Goal: Task Accomplishment & Management: Use online tool/utility

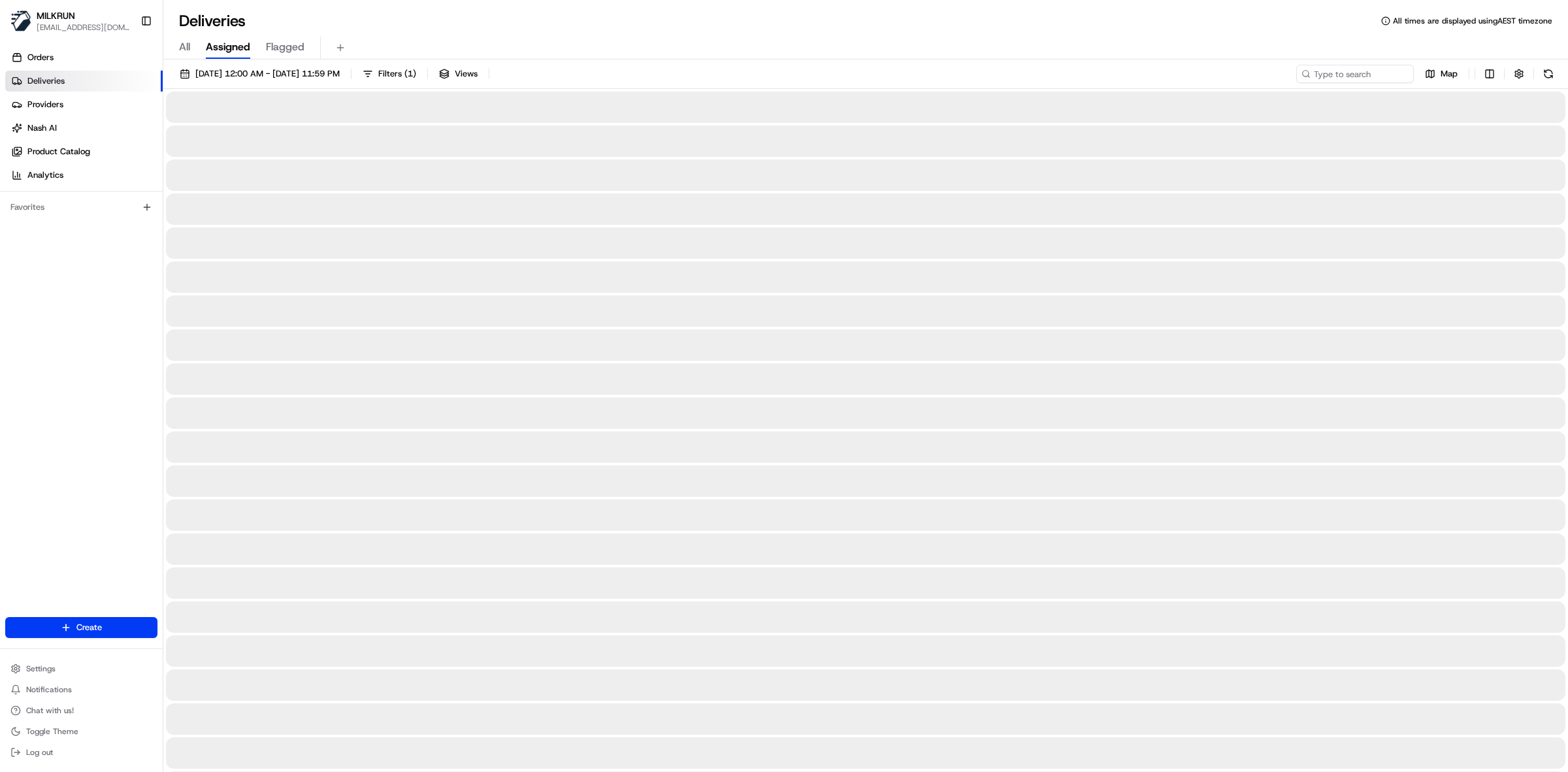
click at [181, 47] on span "All" at bounding box center [184, 47] width 11 height 16
click at [1350, 70] on input at bounding box center [1336, 73] width 157 height 18
paste input "edf3e70b-ea8e-4169-a0ee-dfd1db9d7740"
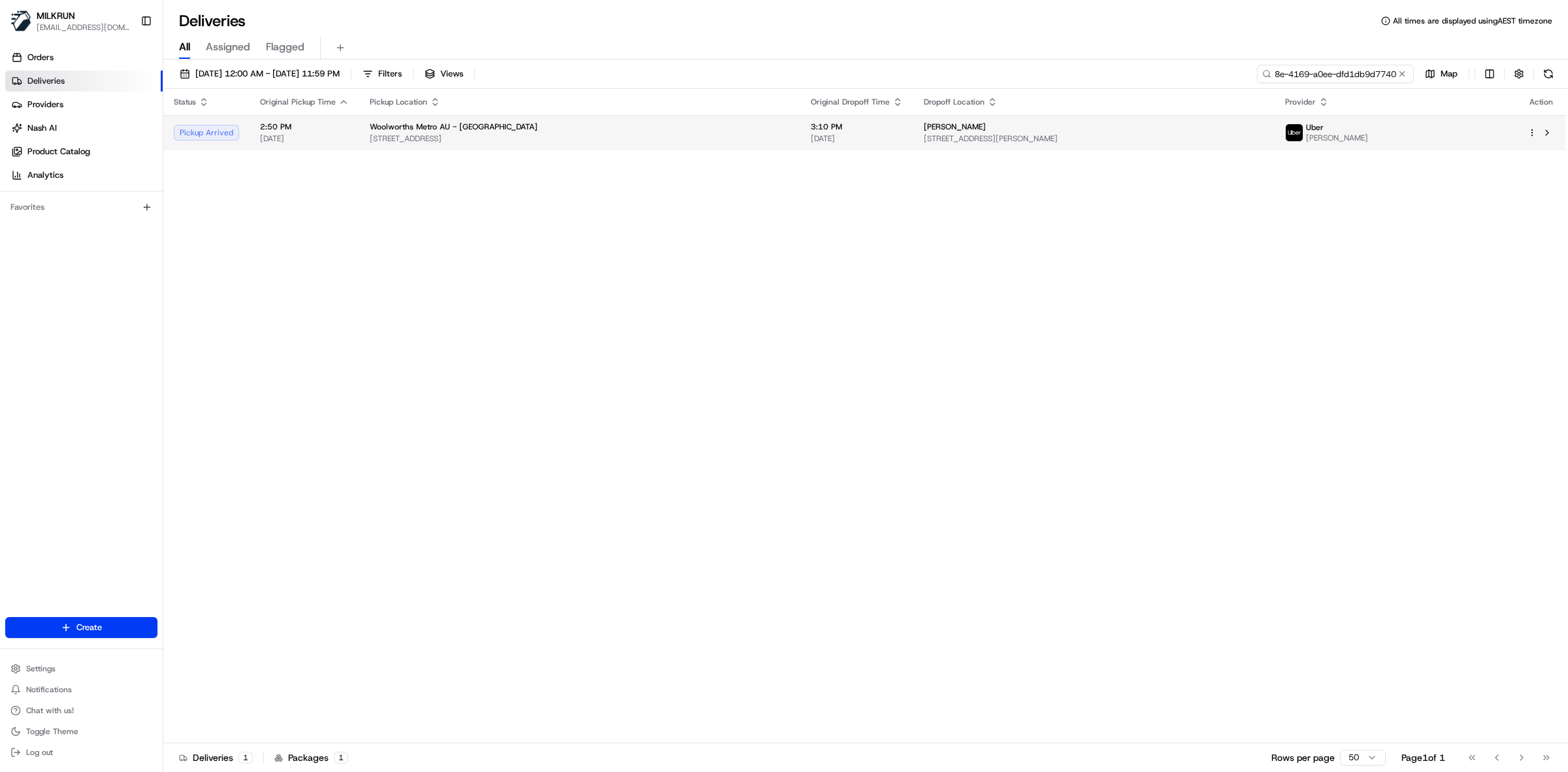
type input "edf3e70b-ea8e-4169-a0ee-dfd1db9d7740"
click at [564, 134] on span "[STREET_ADDRESS]" at bounding box center [580, 139] width 420 height 10
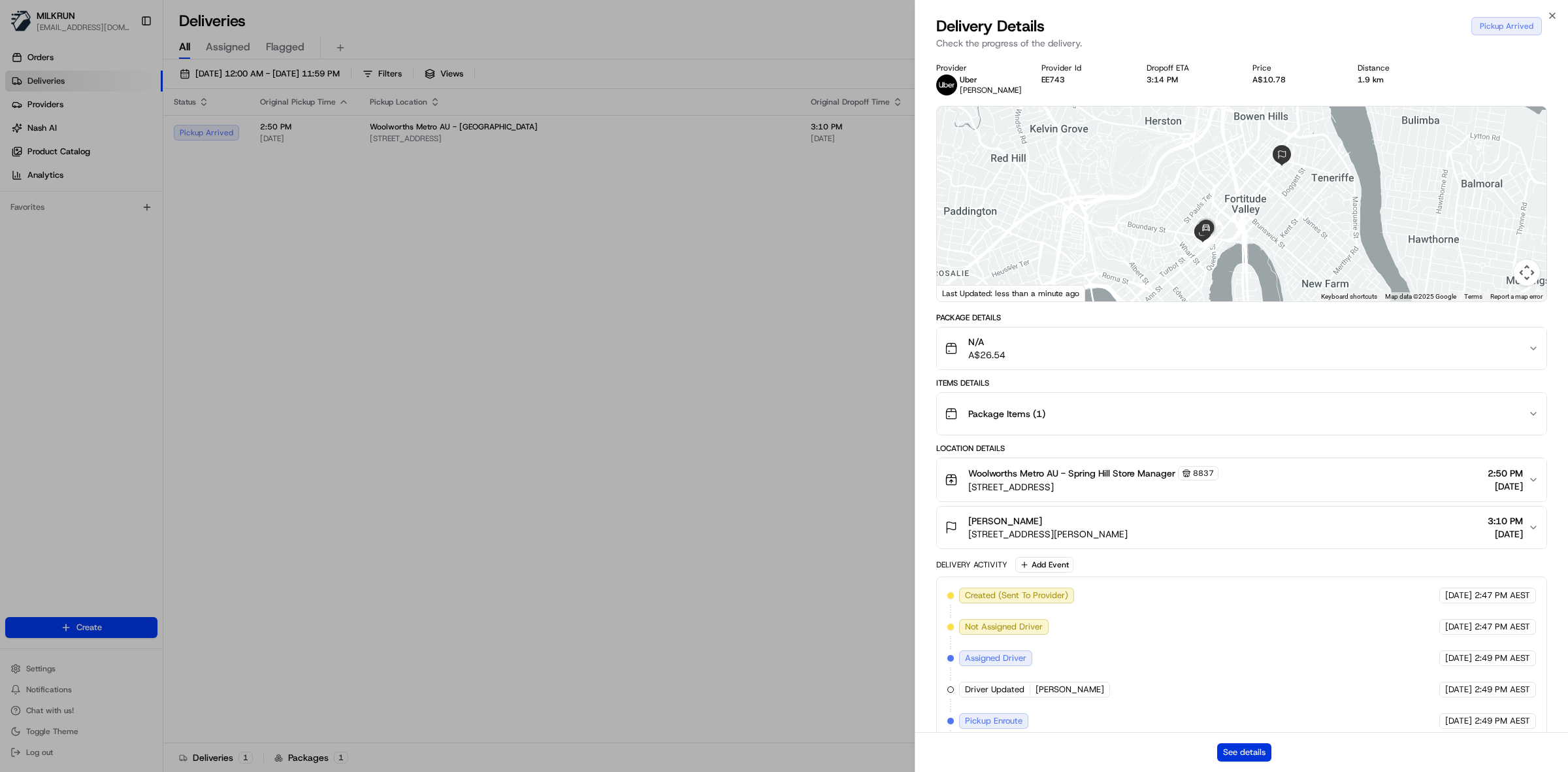
click at [1260, 750] on button "See details" at bounding box center [1244, 752] width 54 height 18
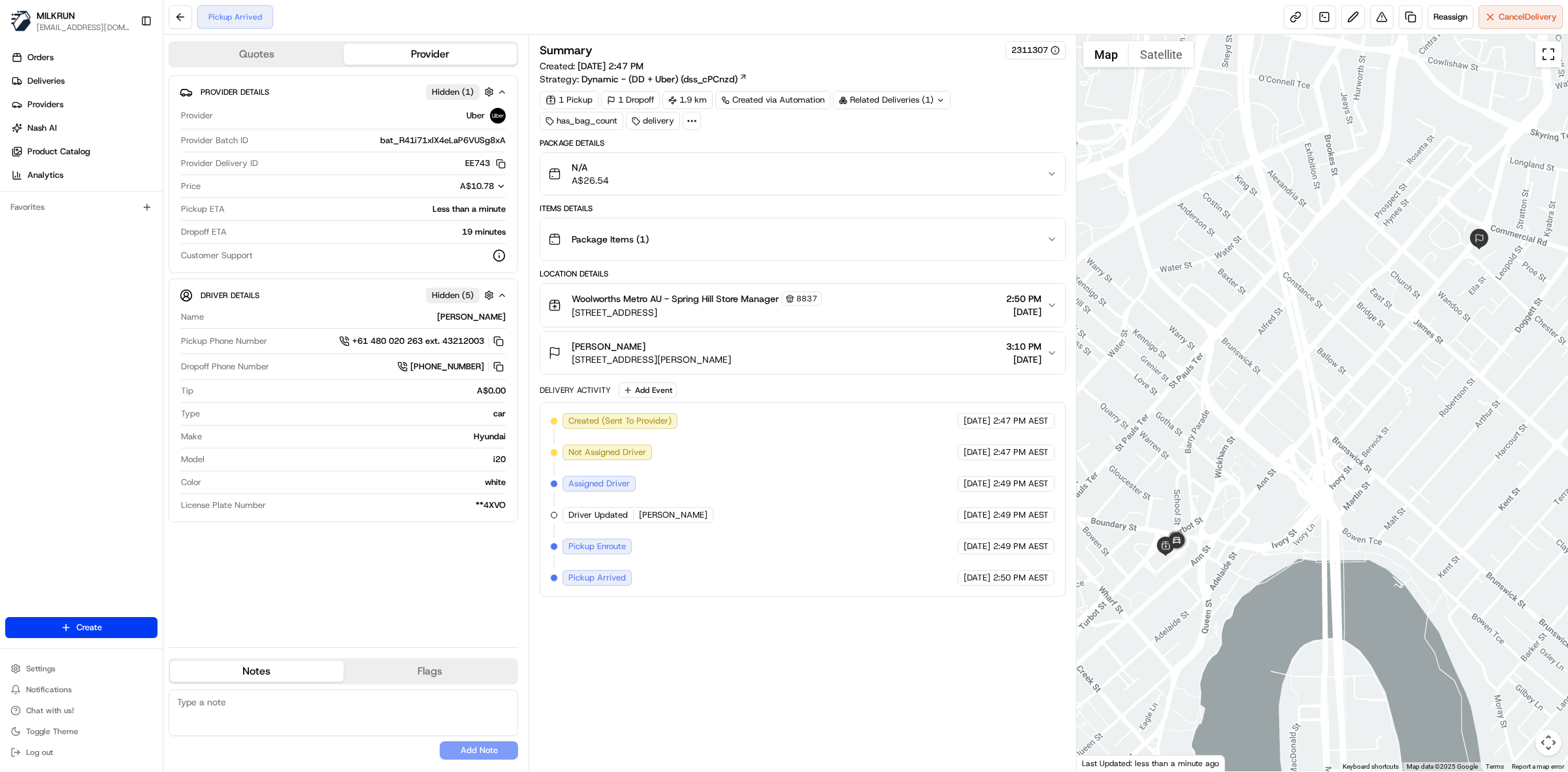
click at [1548, 59] on button "Toggle fullscreen view" at bounding box center [1548, 54] width 26 height 26
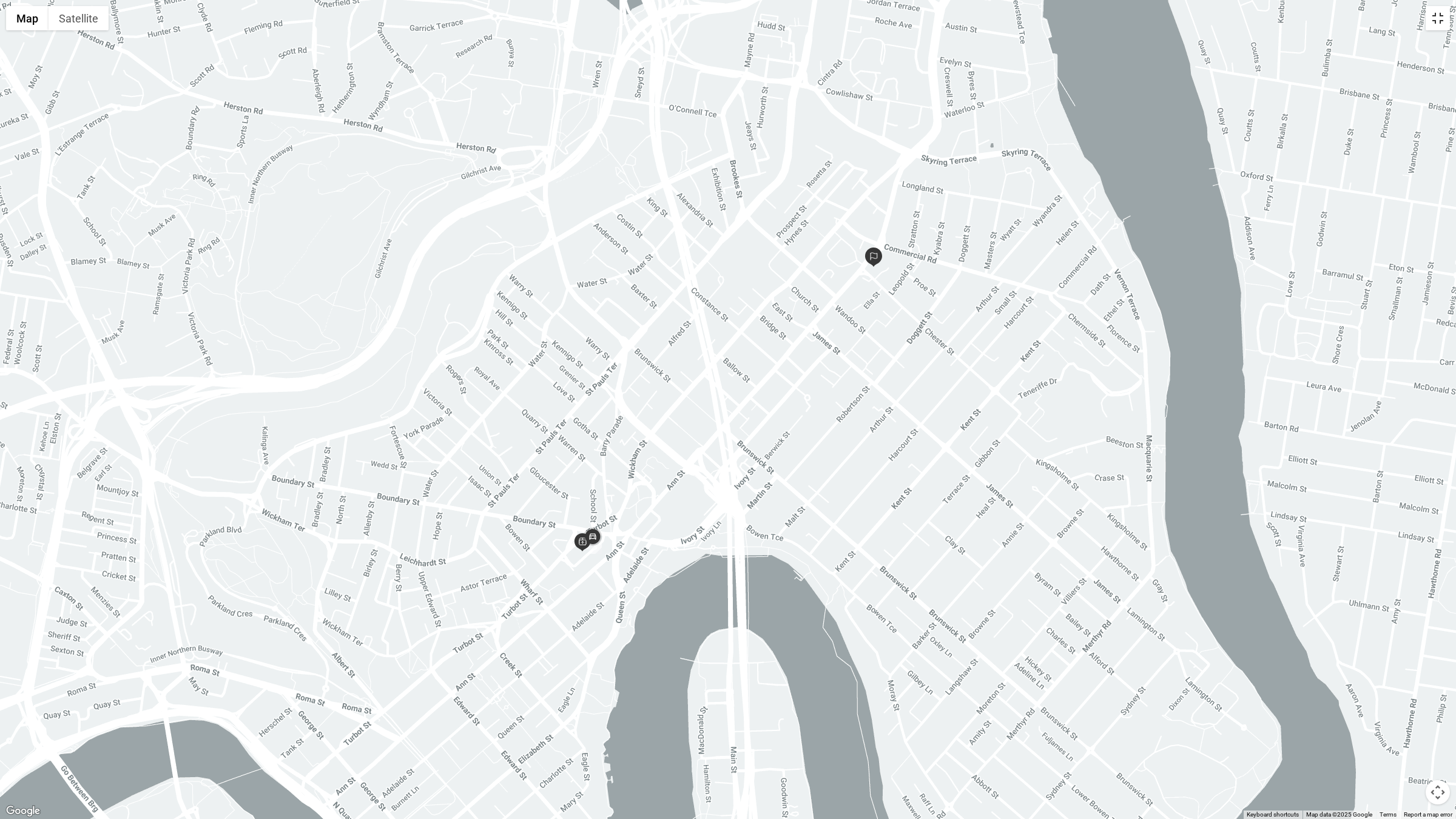
click at [1443, 20] on button "Toggle fullscreen view" at bounding box center [1438, 18] width 24 height 24
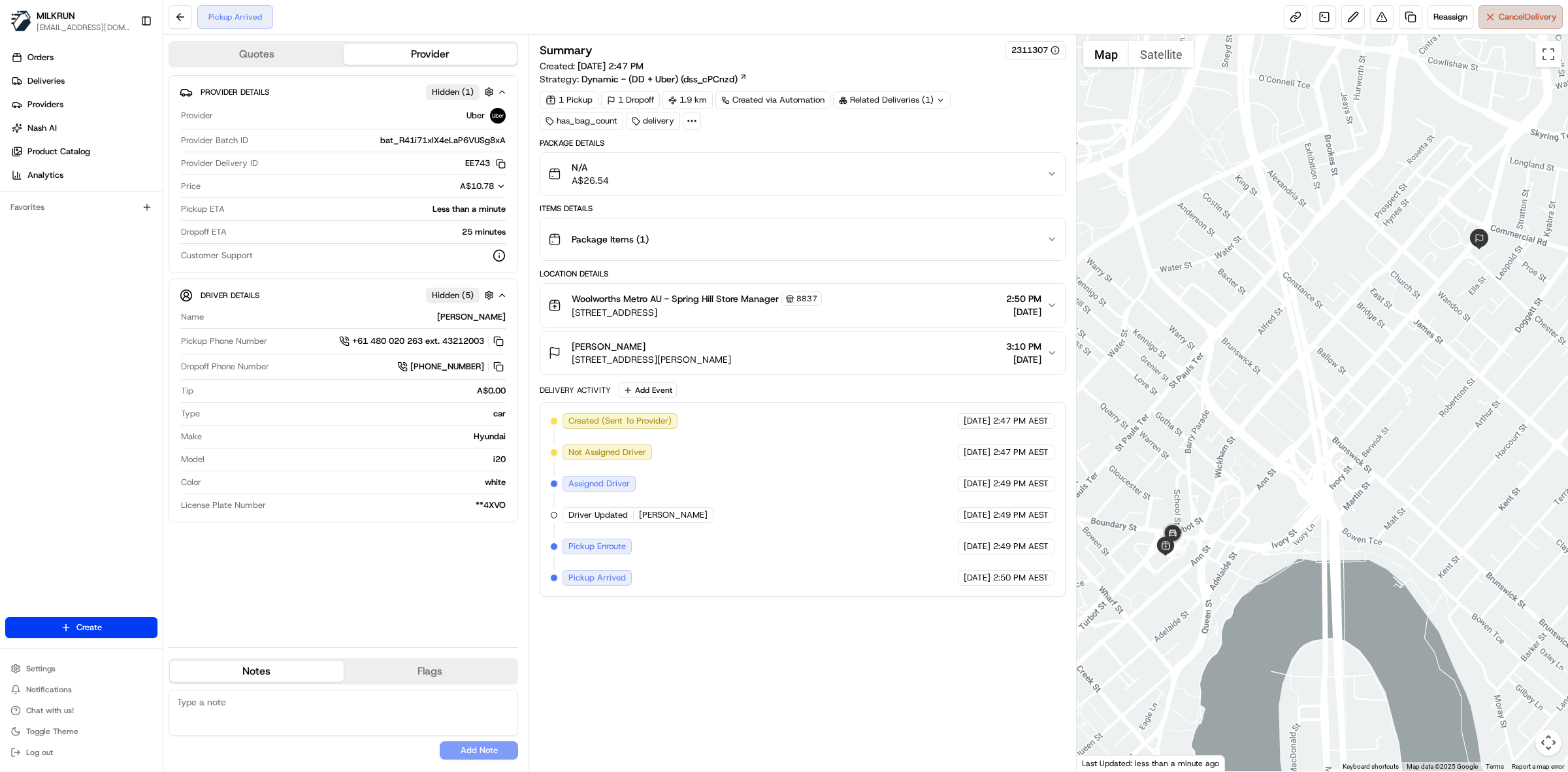
click at [1519, 23] on span "Cancel Delivery" at bounding box center [1528, 17] width 58 height 12
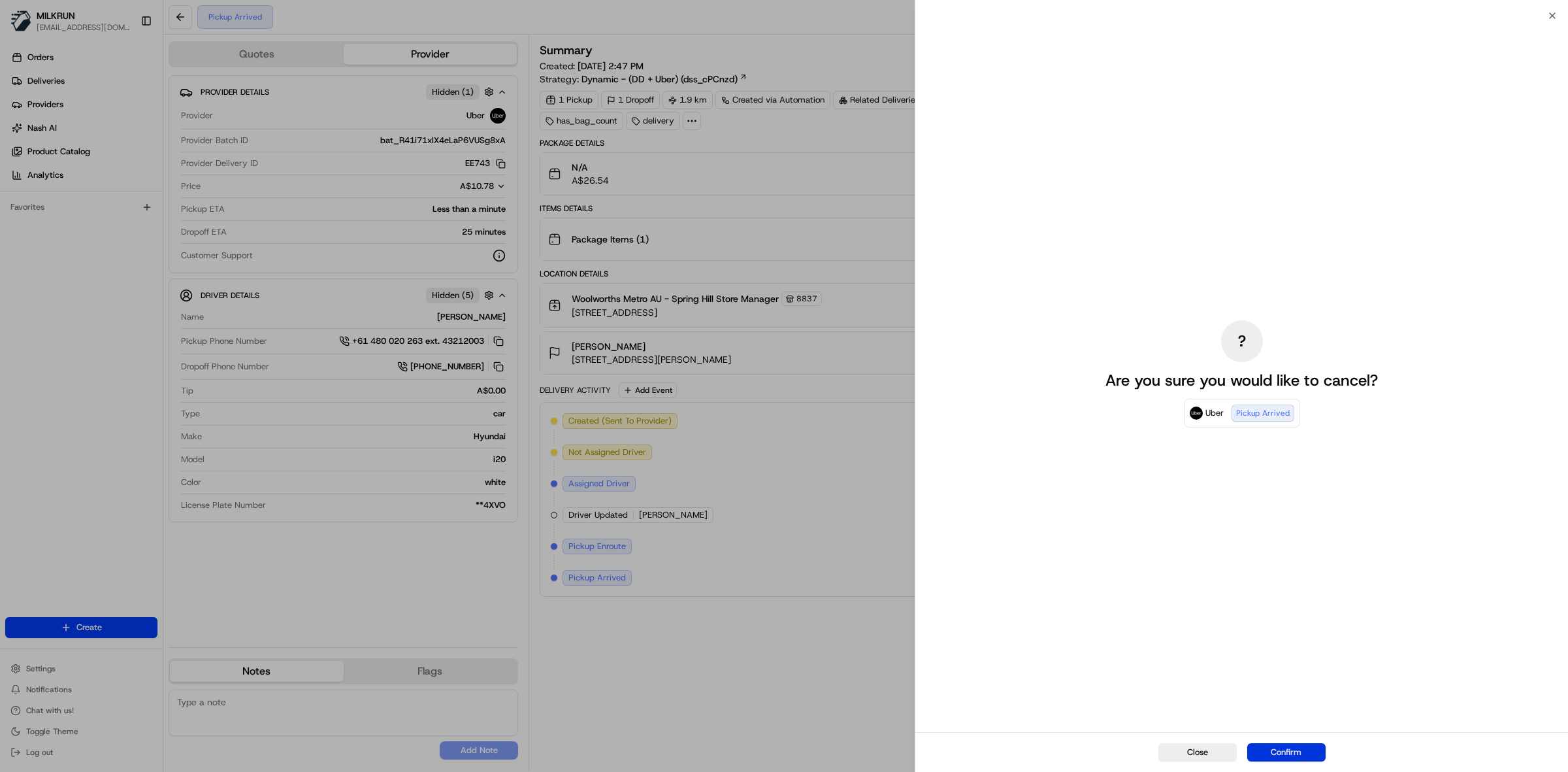
click at [1301, 752] on button "Confirm" at bounding box center [1286, 752] width 78 height 18
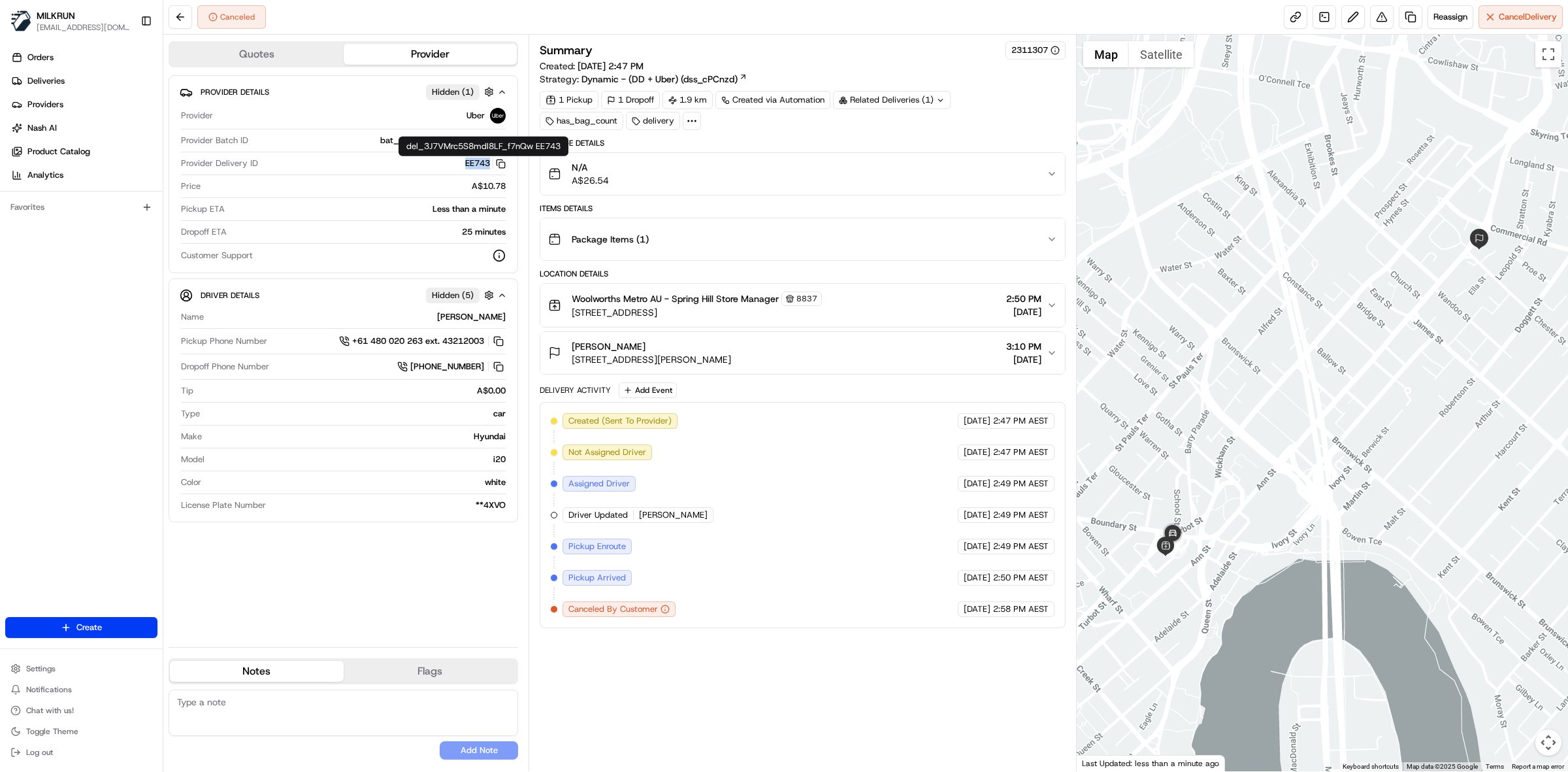
drag, startPoint x: 462, startPoint y: 161, endPoint x: 489, endPoint y: 161, distance: 27.0
click at [489, 161] on div "EE743 Copy del_3J7VMrc5S8mdl8LF_f7nQw EE743" at bounding box center [385, 163] width 242 height 12
copy button "EE743"
drag, startPoint x: 569, startPoint y: 360, endPoint x: 201, endPoint y: 472, distance: 384.7
click at [763, 363] on div "Andrew giudici 965 Ann St, Fortitude Valley, QLD 4006, AU 3:10 PM 21/08/2025" at bounding box center [797, 353] width 498 height 26
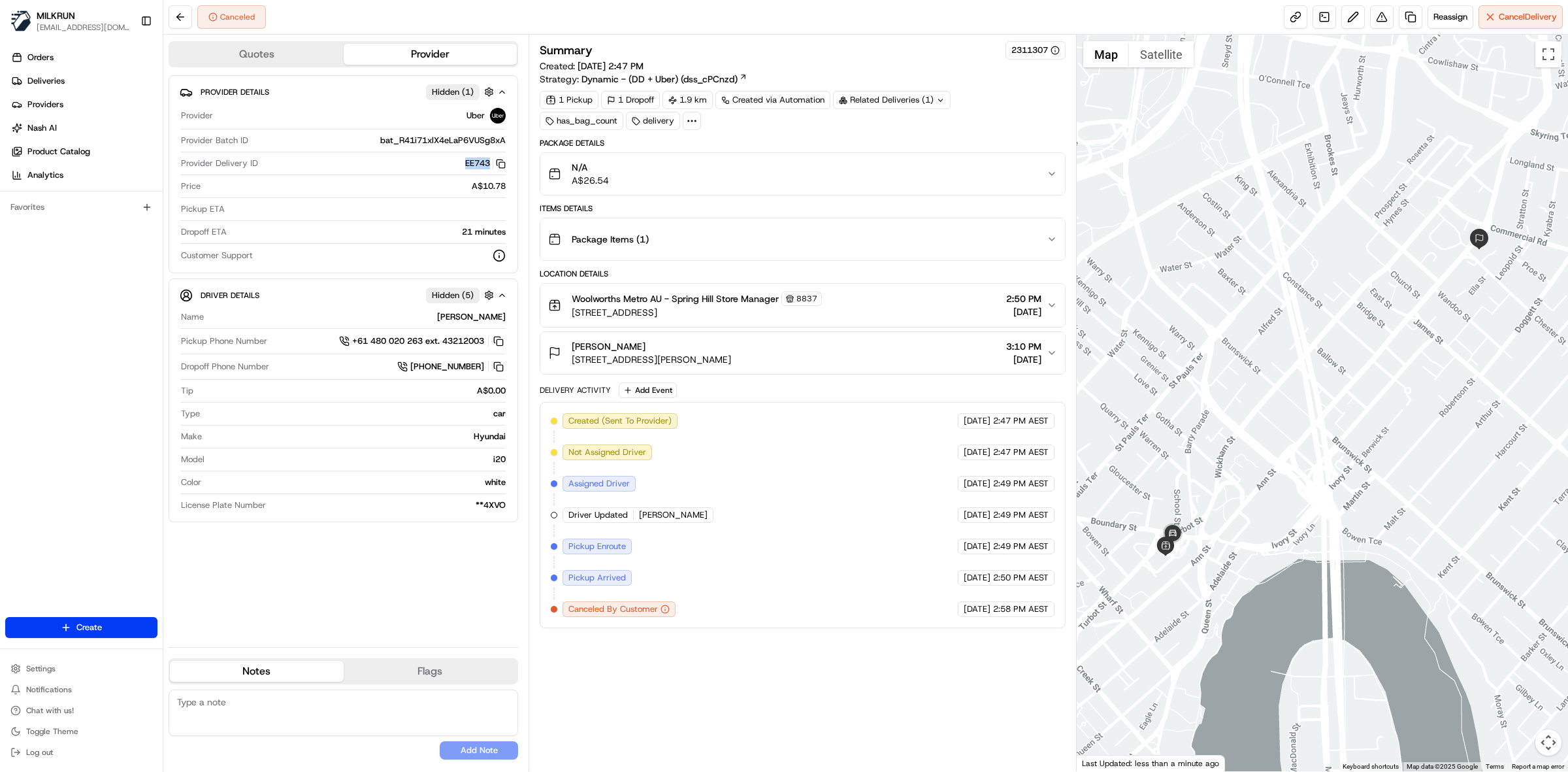
copy span "[STREET_ADDRESS][PERSON_NAME]"
click at [996, 181] on div "N/A A$26.54" at bounding box center [797, 174] width 498 height 26
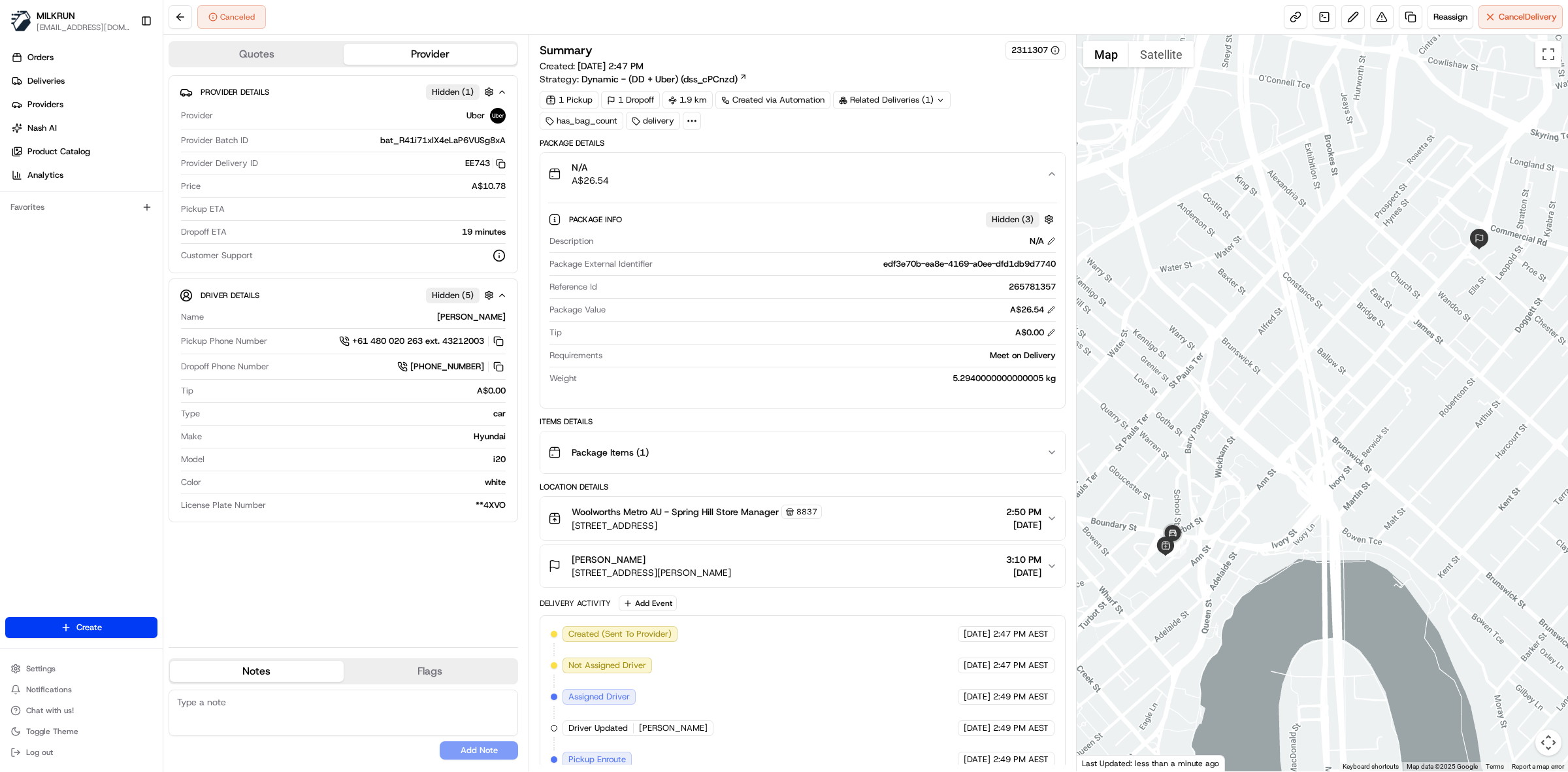
click at [996, 181] on div "N/A A$26.54" at bounding box center [797, 174] width 498 height 26
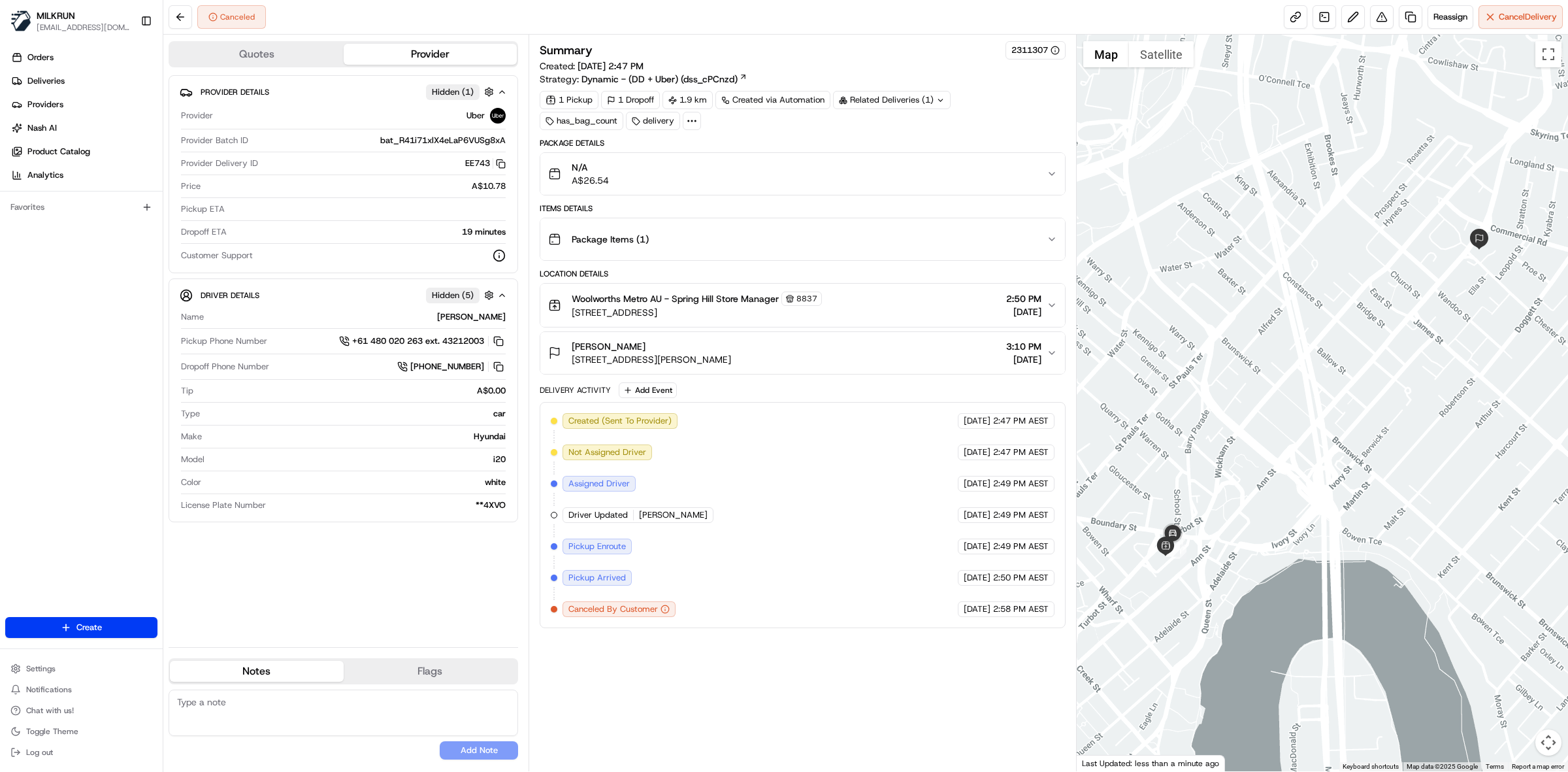
click at [1006, 351] on span "3:10 PM" at bounding box center [1024, 346] width 36 height 13
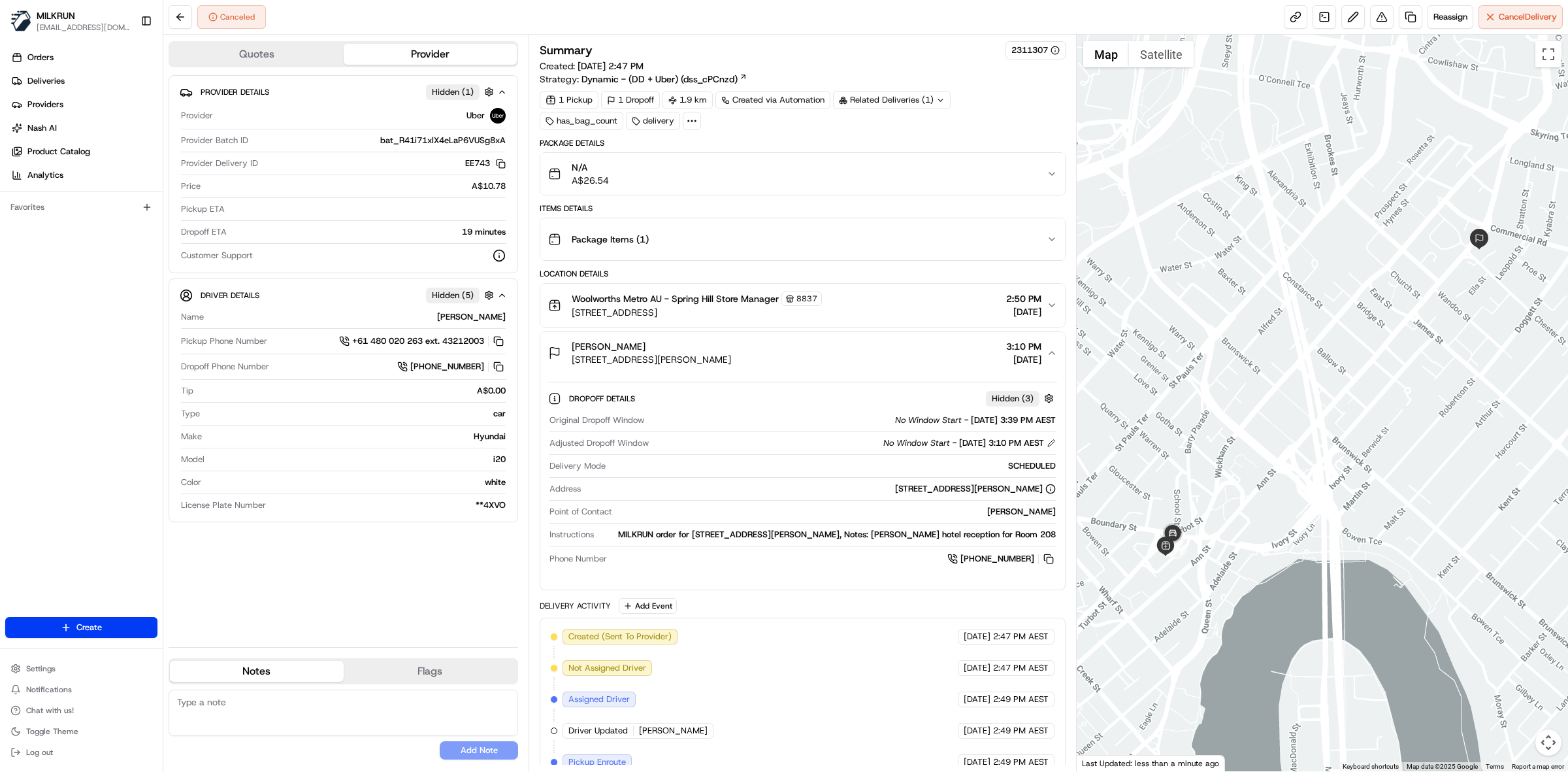
click at [757, 176] on div "N/A A$26.54" at bounding box center [797, 174] width 498 height 26
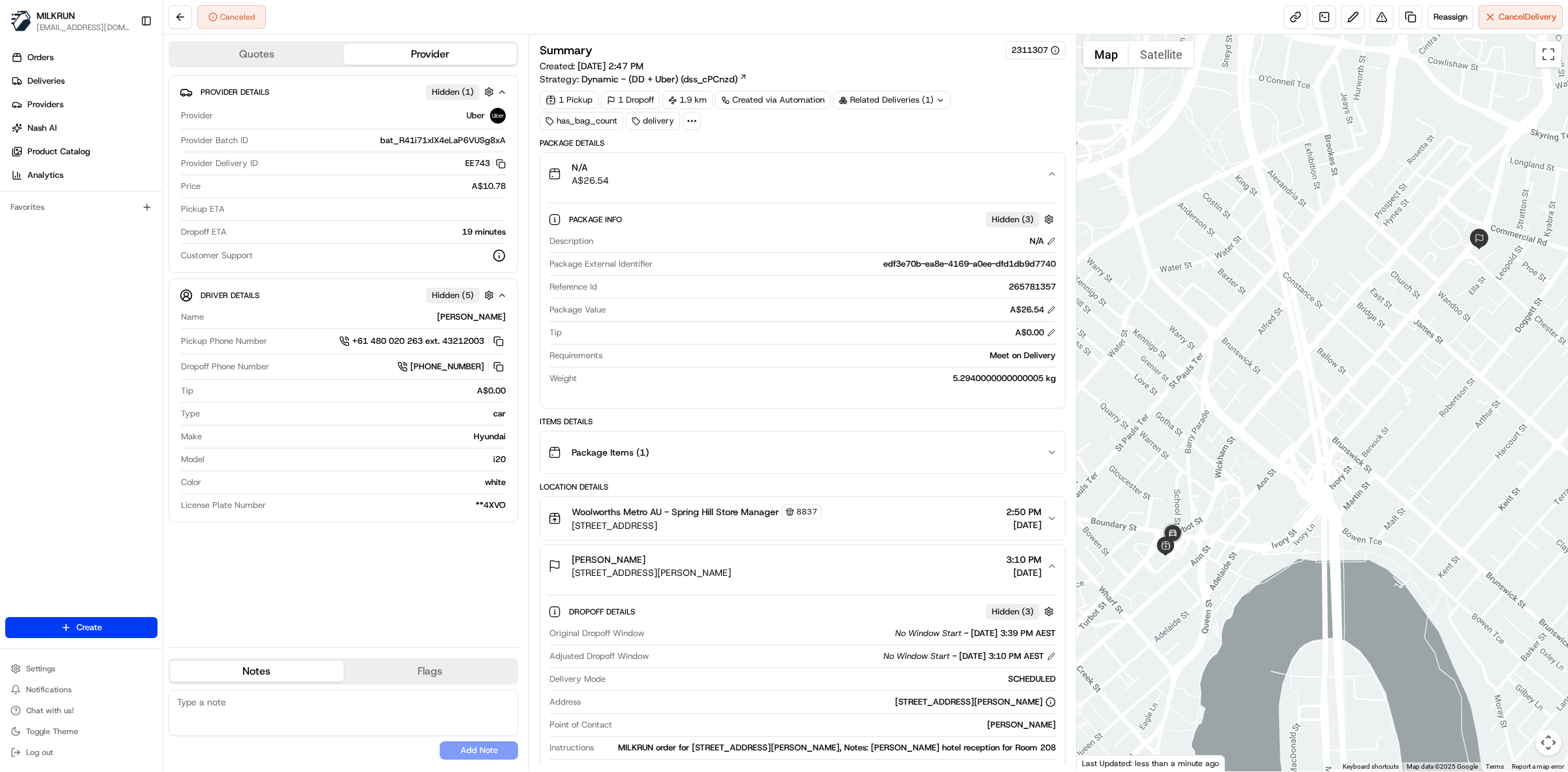
click at [758, 176] on div "N/A A$26.54" at bounding box center [797, 174] width 498 height 26
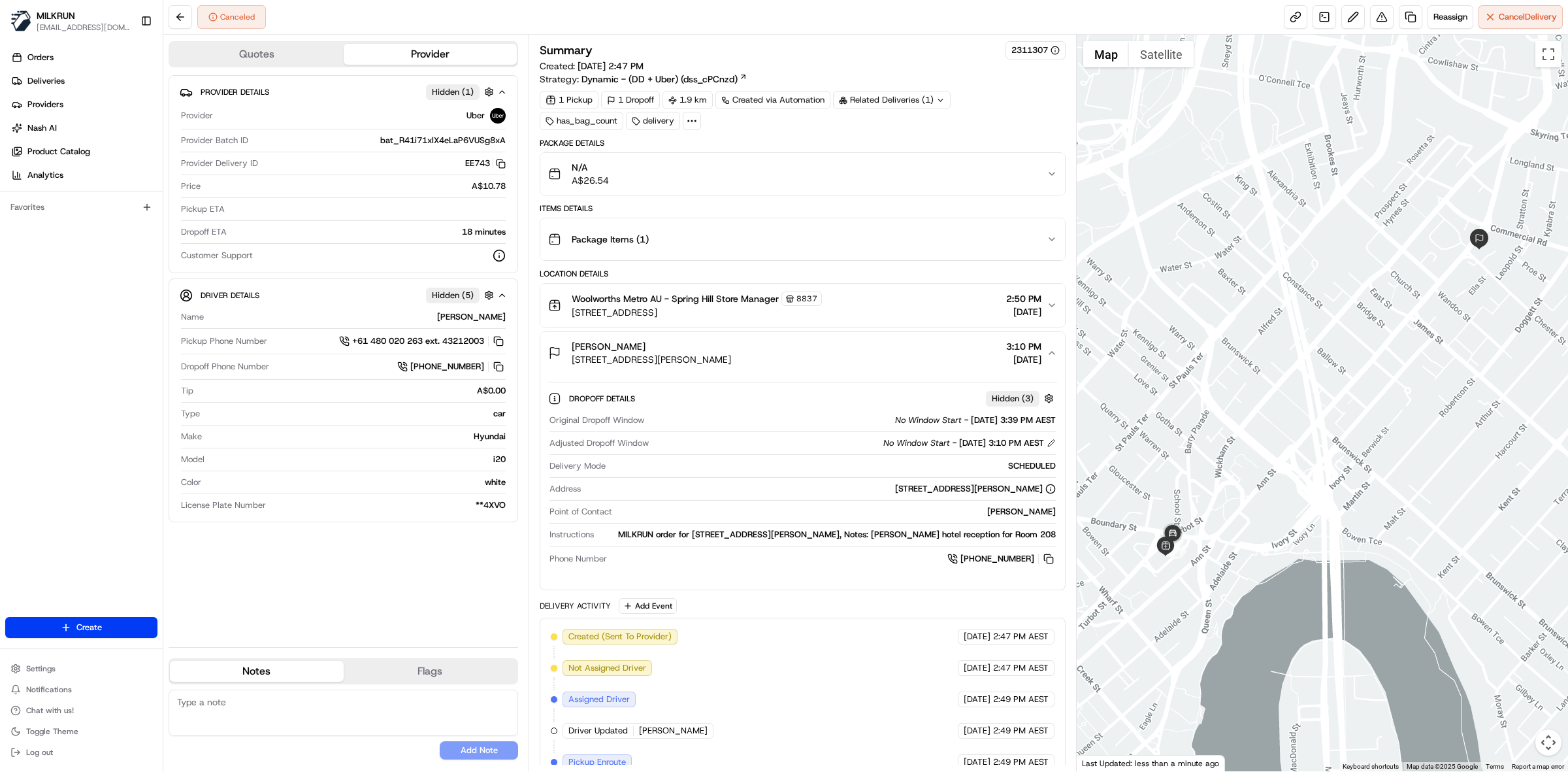
drag, startPoint x: 1040, startPoint y: 535, endPoint x: 1054, endPoint y: 540, distance: 14.9
click at [1054, 540] on div "MILKRUN order for 965 Ann St, Fortitude Valley, QLD 4006, AU, Notes: Alex Perry…" at bounding box center [828, 535] width 457 height 12
click at [1400, 23] on link at bounding box center [1411, 17] width 23 height 23
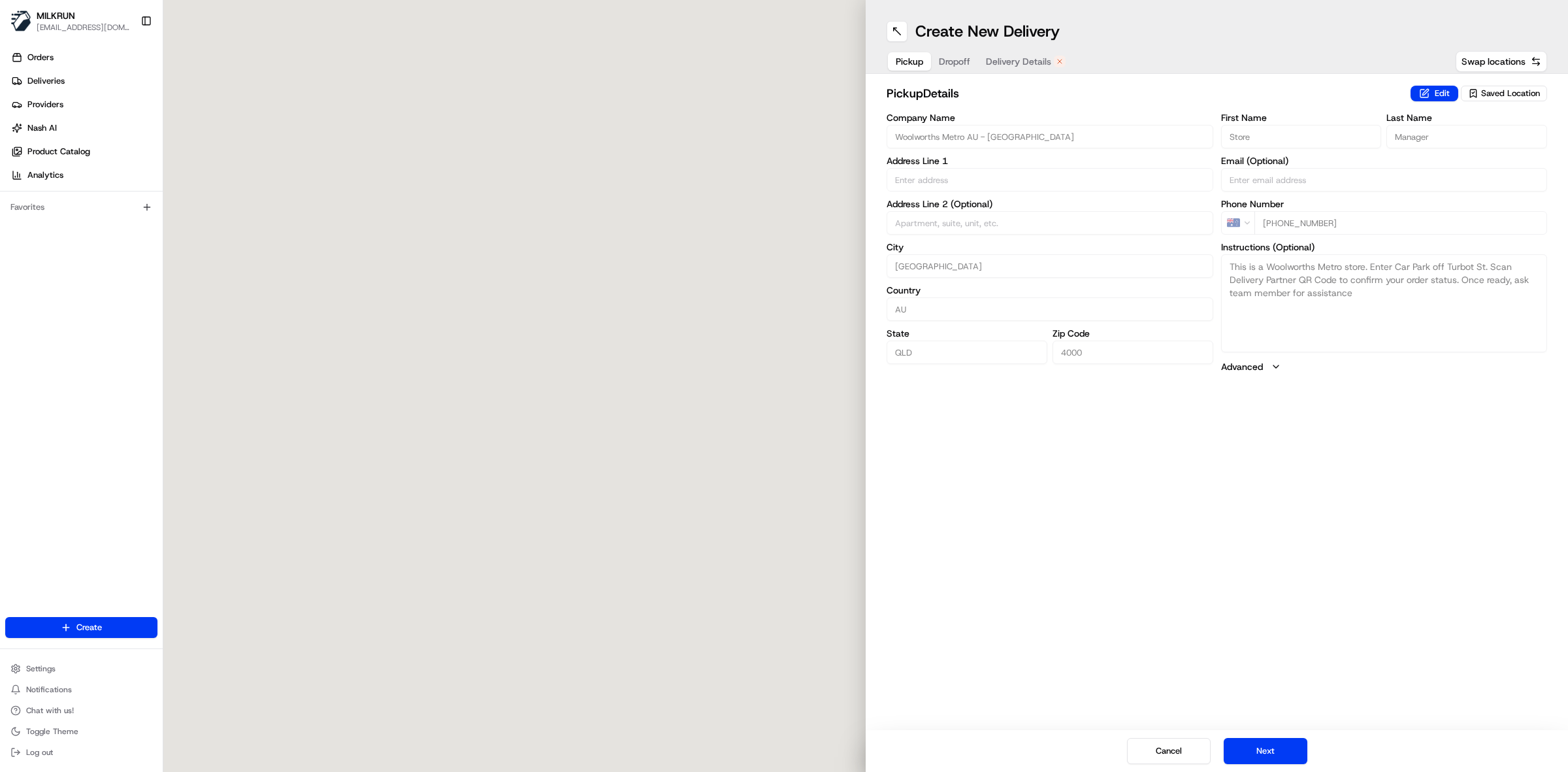
type input "365 Turbot St"
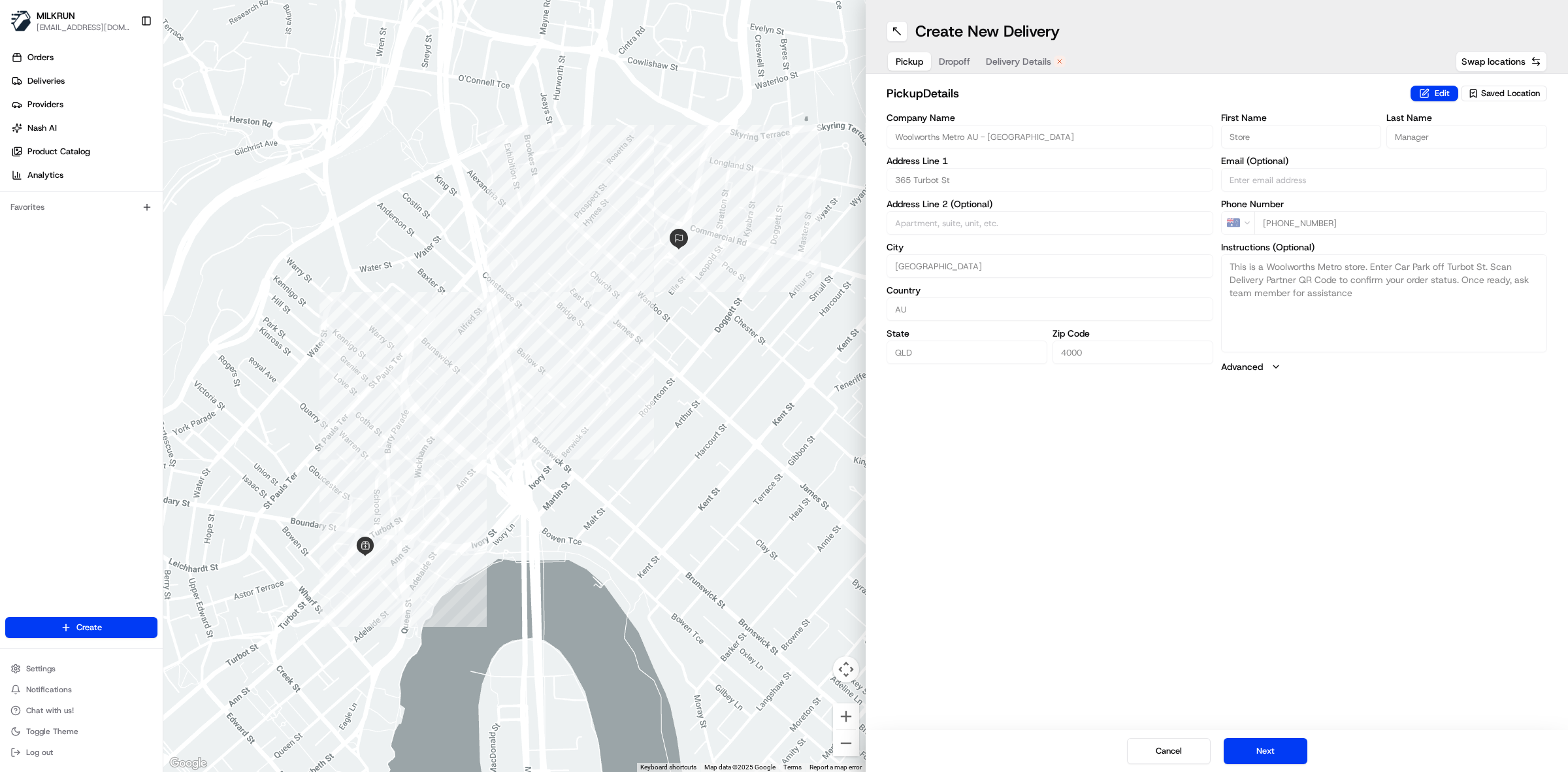
click at [1016, 52] on button "Delivery Details" at bounding box center [1025, 61] width 95 height 18
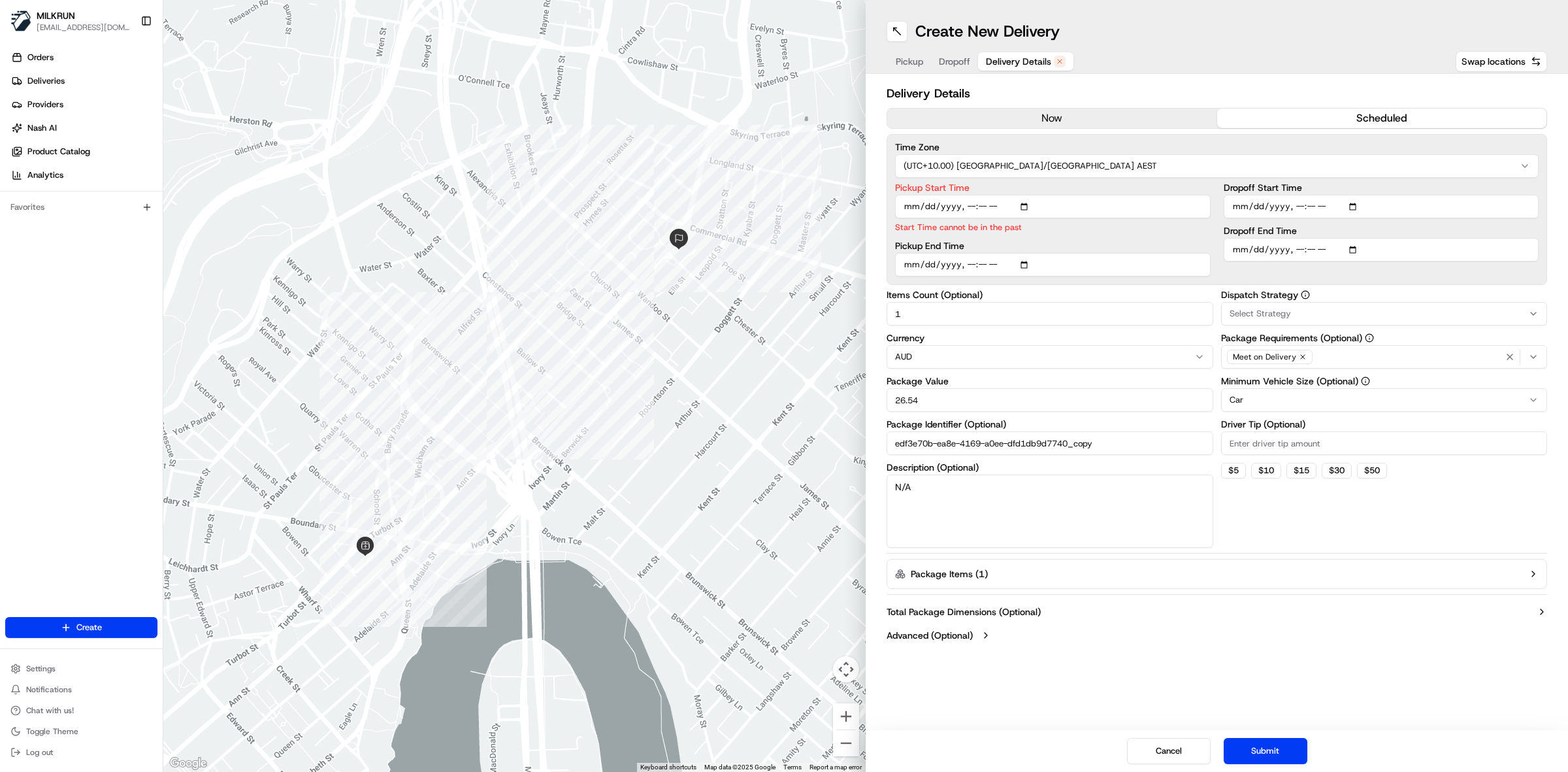
click at [908, 60] on span "Pickup" at bounding box center [910, 62] width 28 height 13
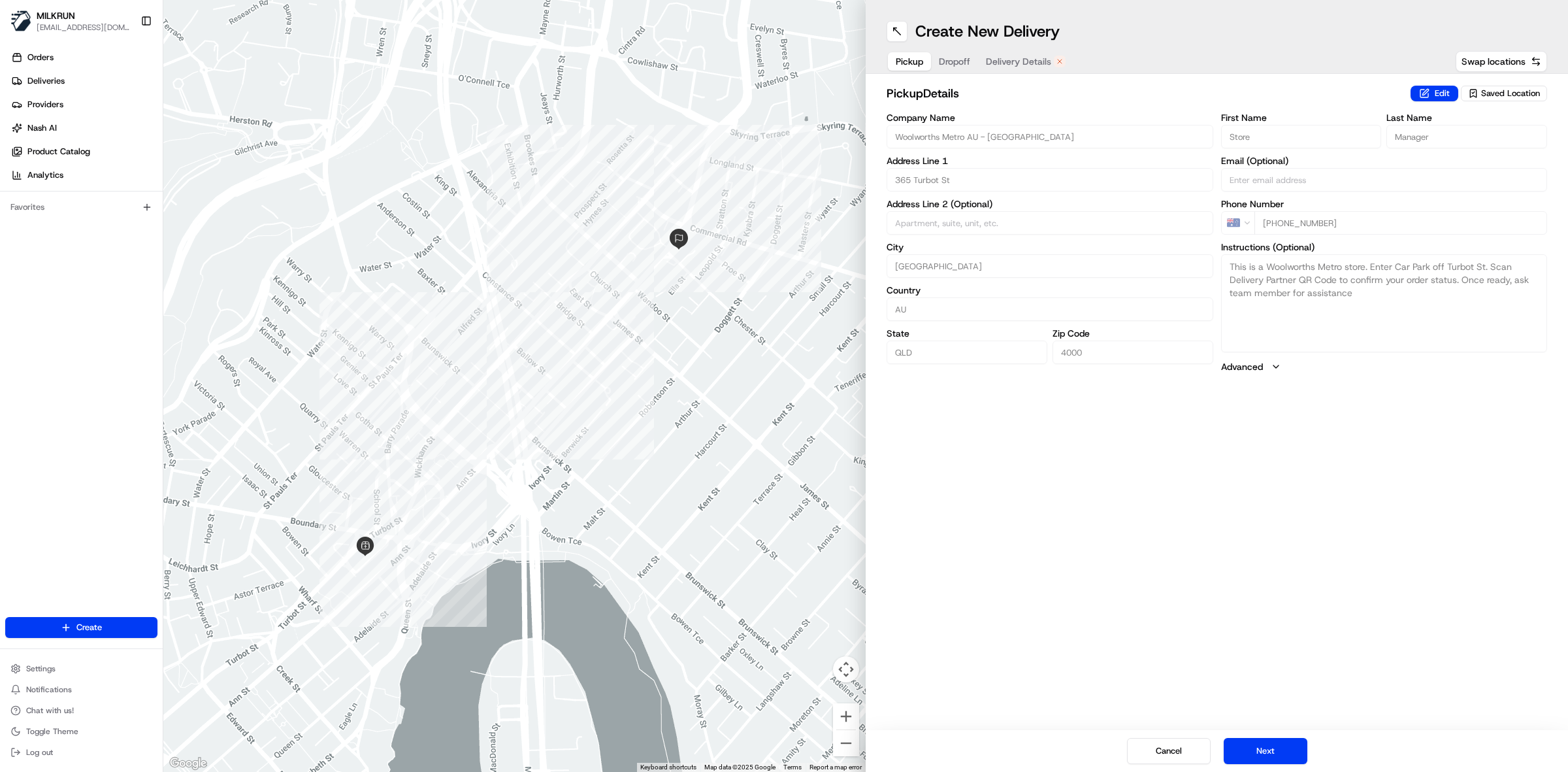
click at [965, 59] on span "Dropoff" at bounding box center [954, 62] width 31 height 13
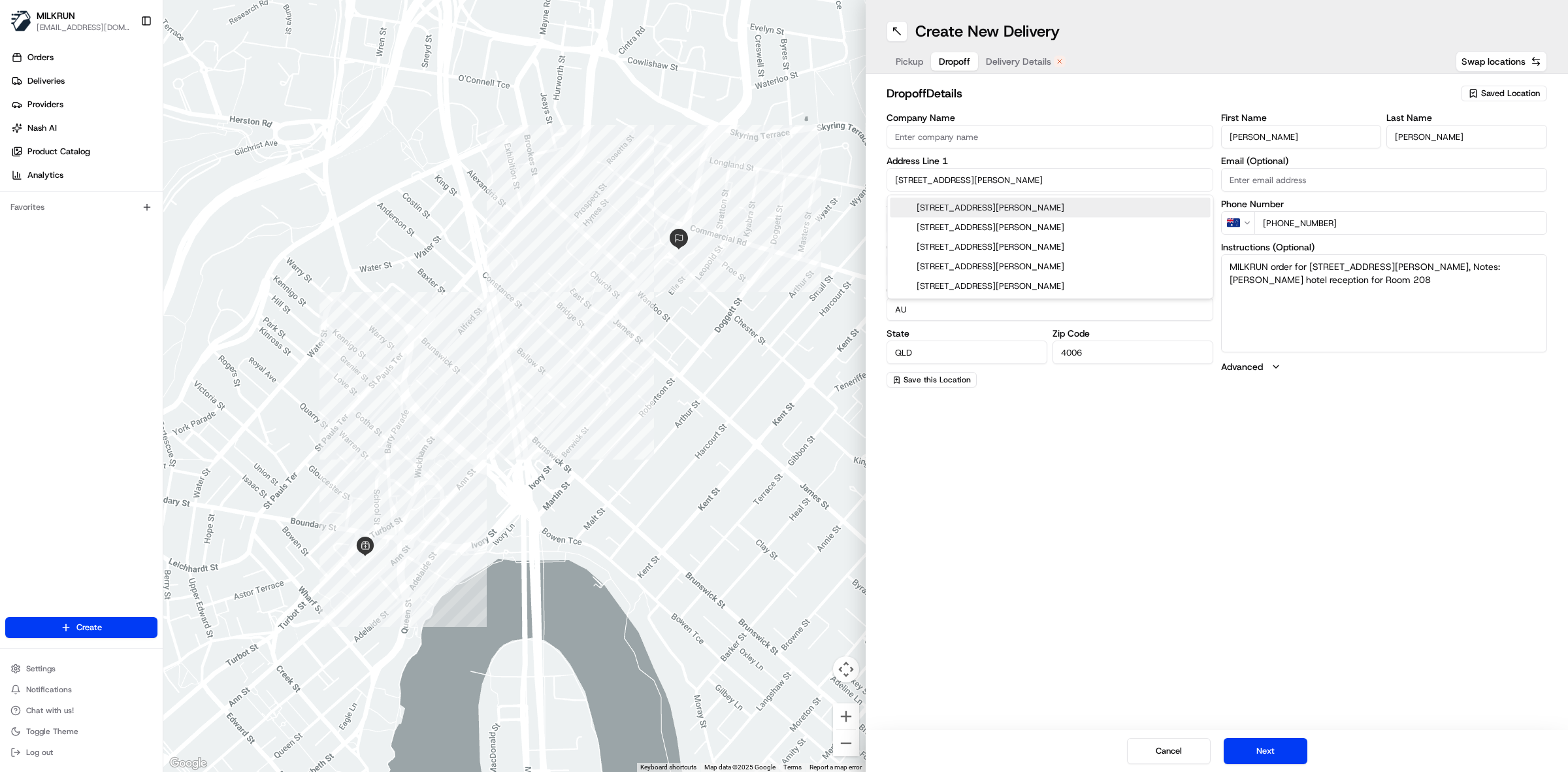
drag, startPoint x: 895, startPoint y: 177, endPoint x: 912, endPoint y: 178, distance: 17.0
click at [912, 178] on input "965 Ann St" at bounding box center [1050, 179] width 327 height 23
click at [968, 181] on input "959 Ann St" at bounding box center [1050, 179] width 327 height 23
click at [985, 210] on div "959 Ann St, Fortitude Valley QLD, Australia" at bounding box center [1051, 208] width 320 height 20
type input "959 Ann St, Newstead QLD 4006, Australia"
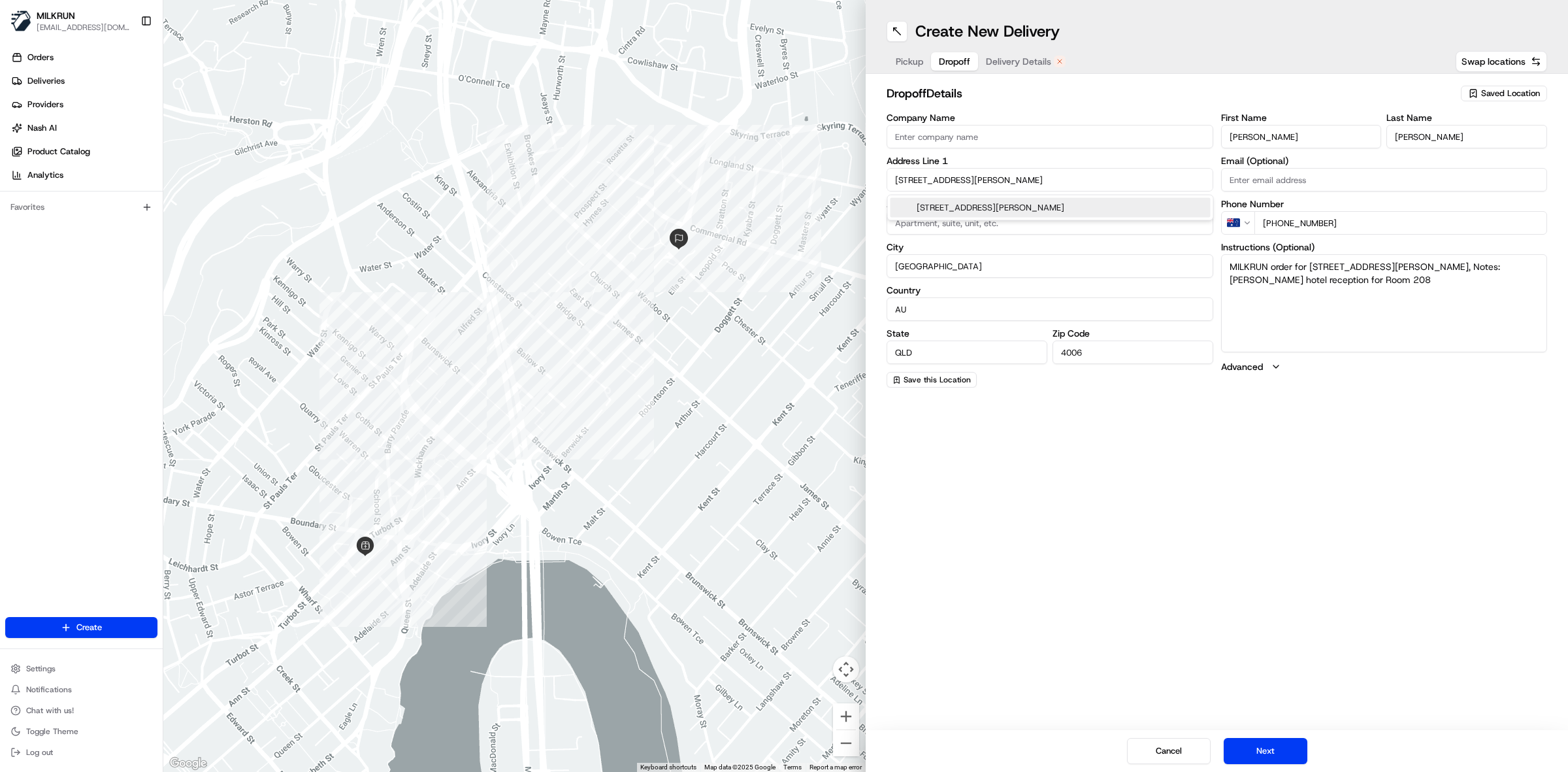
type input "Newstead"
type input "Australia"
type input "959 Ann Street"
click at [1432, 279] on textarea "MILKRUN order for 965 Ann St, Fortitude Valley, QLD 4006, AU, Notes: Alex Perry…" at bounding box center [1384, 303] width 327 height 98
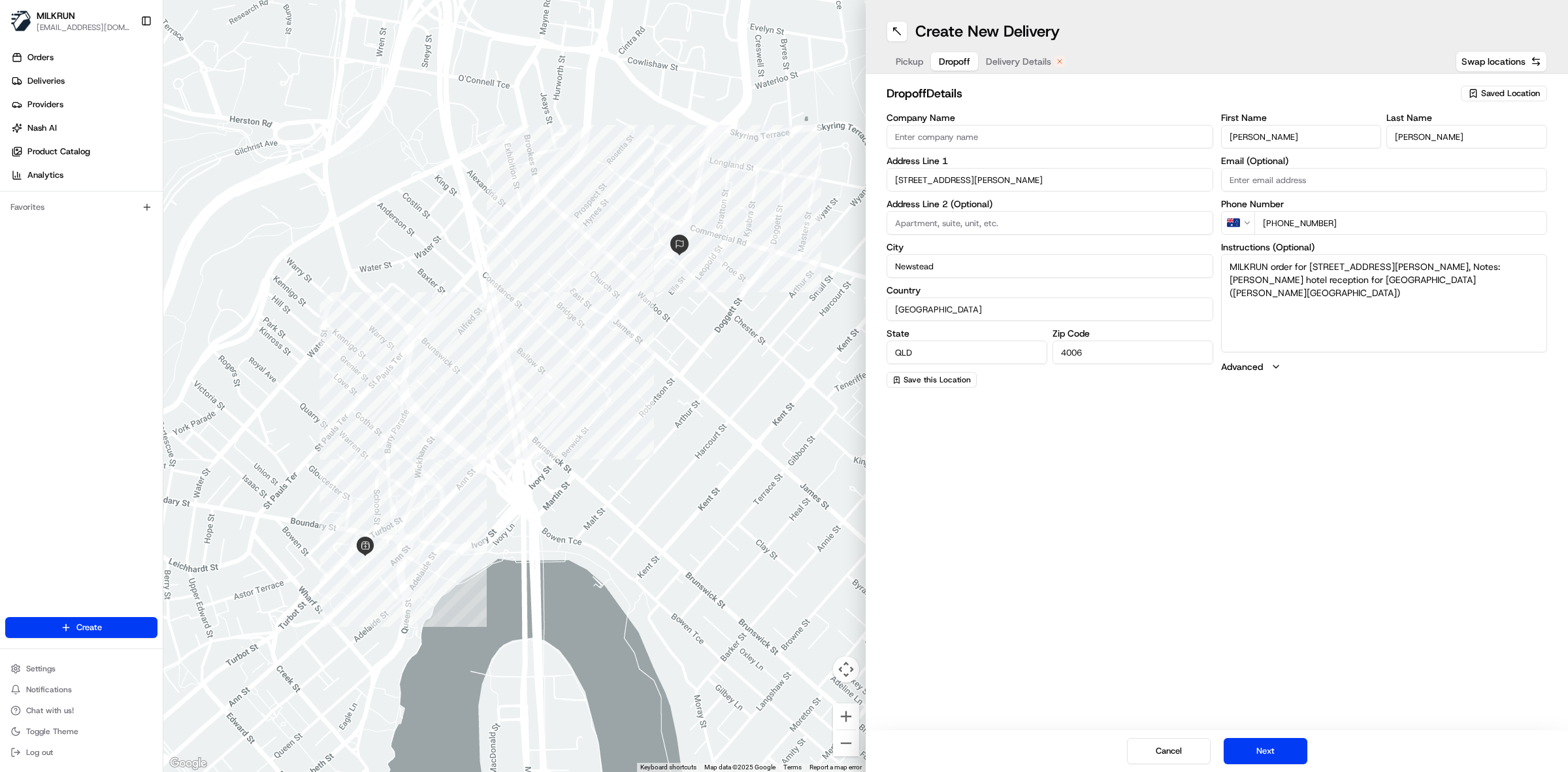
click at [1452, 297] on textarea "MILKRUN order for 965 Ann St, Fortitude Valley, QLD 4006, AU, Notes: Alex Perry…" at bounding box center [1384, 303] width 327 height 98
type textarea "MILKRUN order for 965 Ann St, Fortitude Valley, QLD 4006, AU, Notes: Alex Perry…"
click at [1370, 427] on div "Create New Delivery Pickup Dropoff Delivery Details Swap locations dropoff Deta…" at bounding box center [1217, 386] width 702 height 772
click at [1272, 756] on button "Next" at bounding box center [1265, 751] width 83 height 26
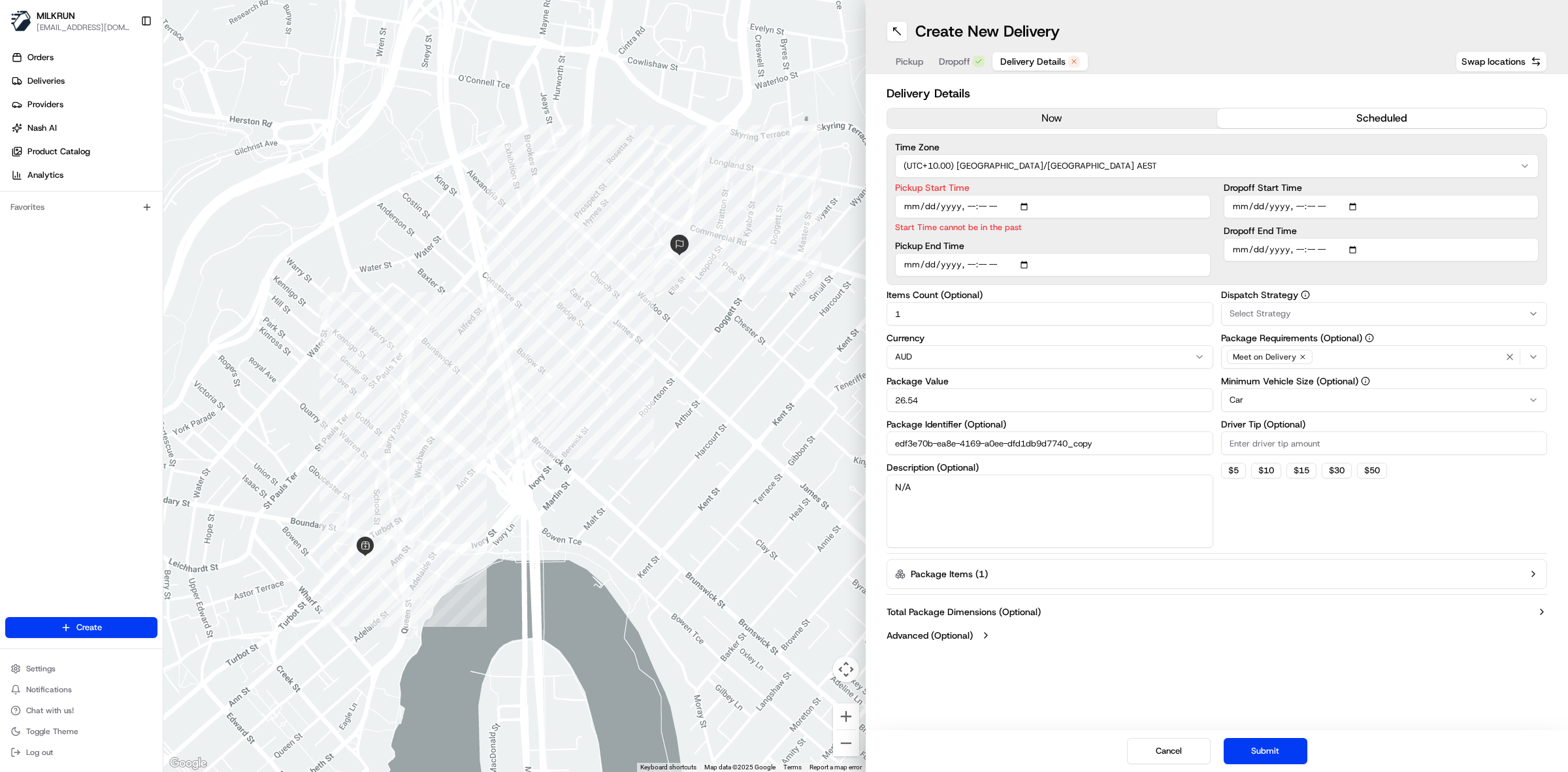
click at [1064, 113] on button "now" at bounding box center [1052, 118] width 330 height 20
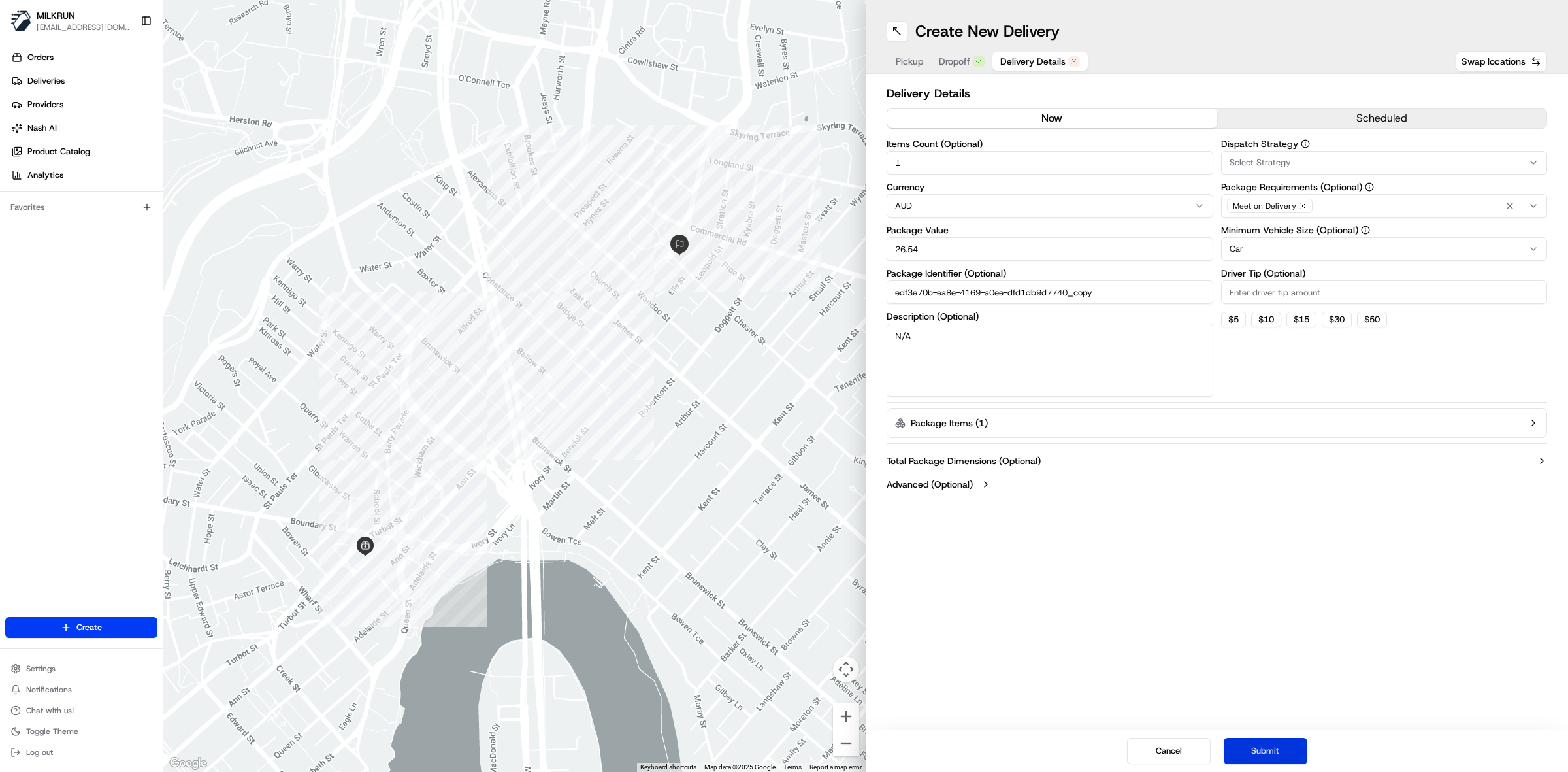
click at [1272, 746] on button "Submit" at bounding box center [1265, 751] width 83 height 26
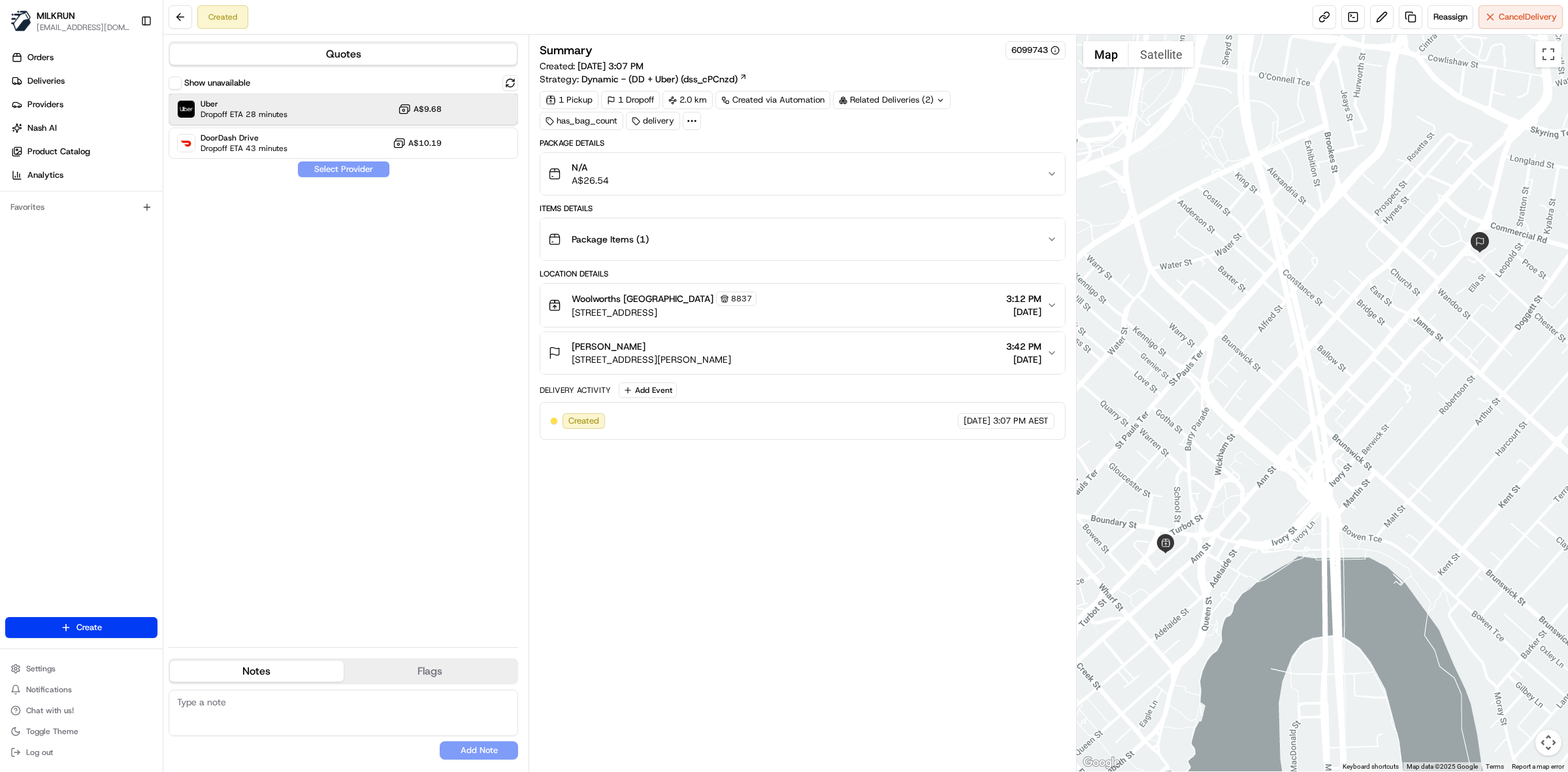
click at [315, 108] on div "Uber Dropoff ETA 28 minutes A$9.68" at bounding box center [343, 109] width 350 height 31
click at [357, 168] on button "Assign Provider" at bounding box center [344, 169] width 93 height 16
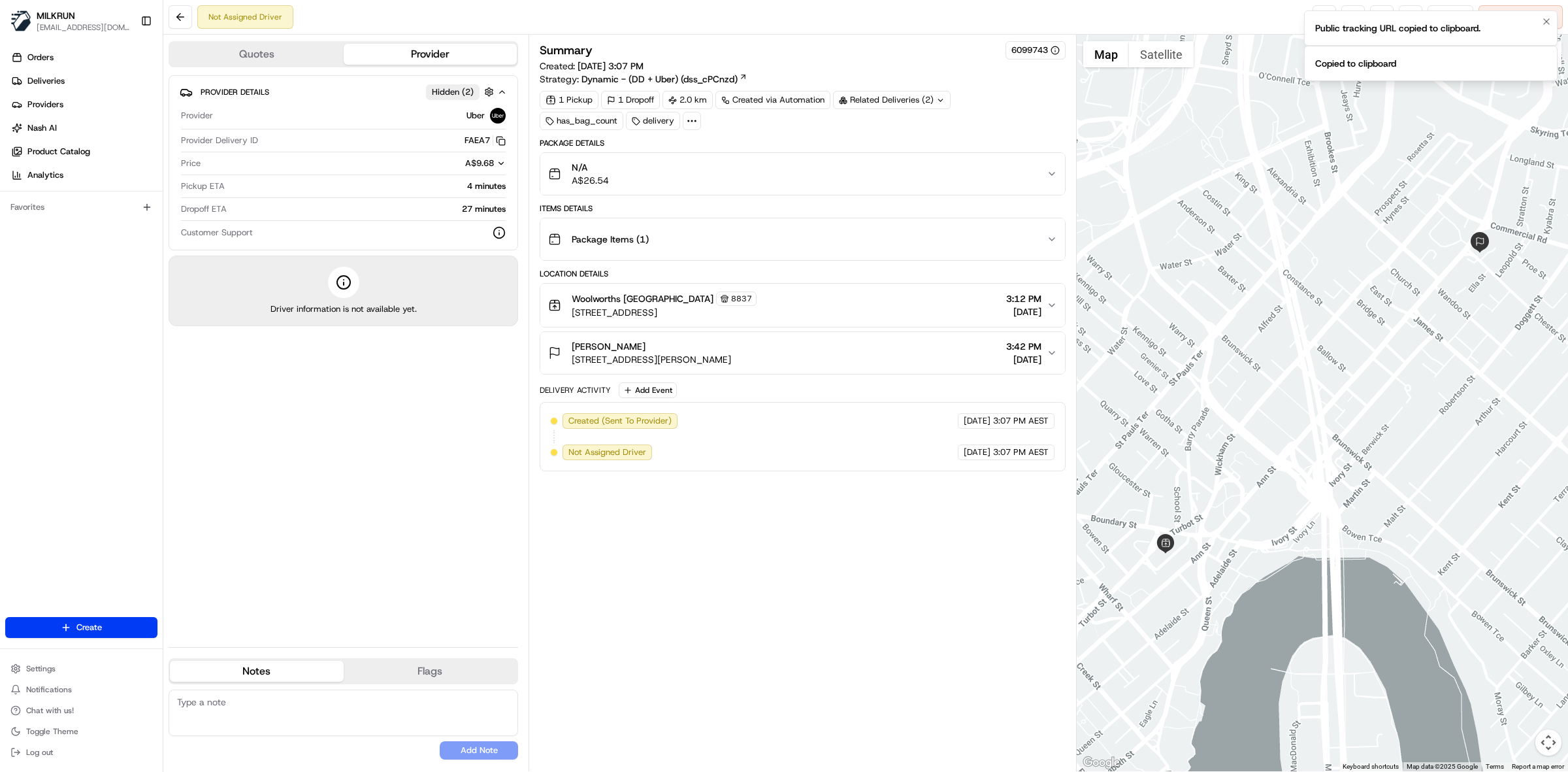
click at [1361, 27] on div "Public tracking URL copied to clipboard." at bounding box center [1398, 28] width 165 height 13
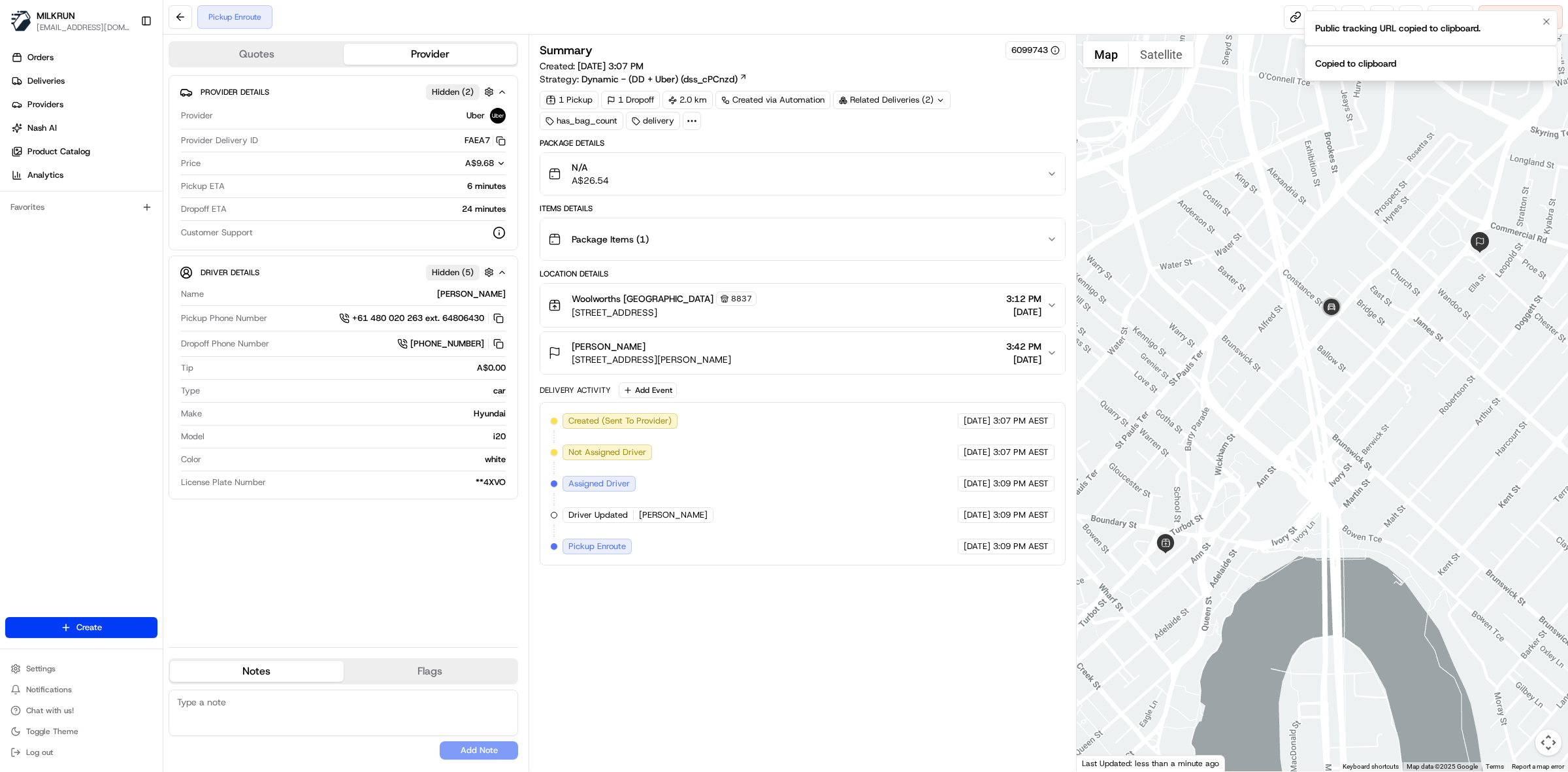
click at [1353, 22] on div "Public tracking URL copied to clipboard." at bounding box center [1398, 28] width 165 height 13
click at [1289, 13] on link at bounding box center [1296, 17] width 23 height 23
